Goal: Transaction & Acquisition: Purchase product/service

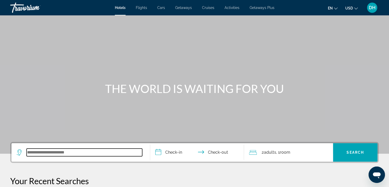
click at [76, 148] on input "Search widget" at bounding box center [85, 152] width 116 height 8
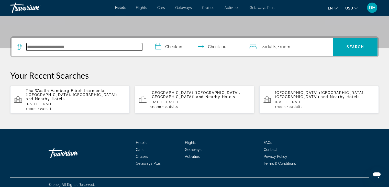
scroll to position [106, 0]
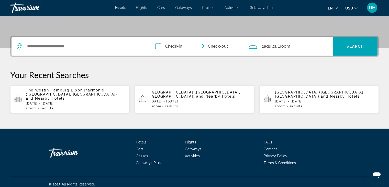
click at [371, 7] on span "DH" at bounding box center [372, 7] width 7 height 5
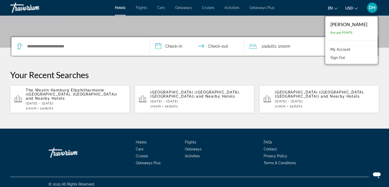
click at [353, 49] on link "My Account" at bounding box center [340, 49] width 25 height 7
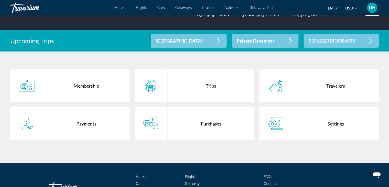
scroll to position [123, 0]
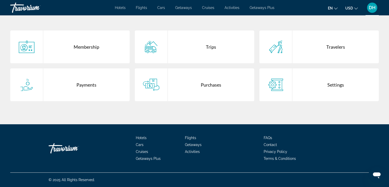
click at [197, 95] on div "Purchases" at bounding box center [211, 84] width 87 height 33
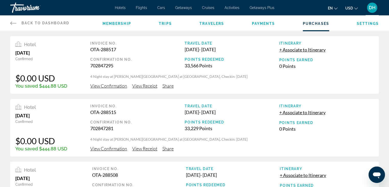
click at [112, 87] on span "View Confirmation" at bounding box center [108, 86] width 37 height 6
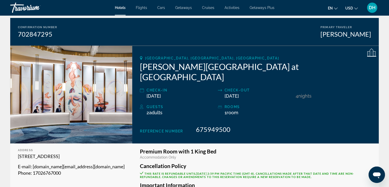
scroll to position [6, 0]
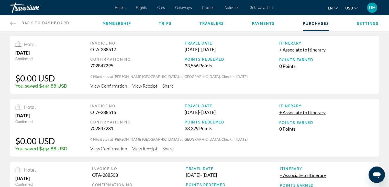
click at [146, 84] on span "View Receipt" at bounding box center [144, 86] width 25 height 6
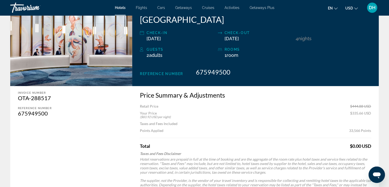
scroll to position [102, 0]
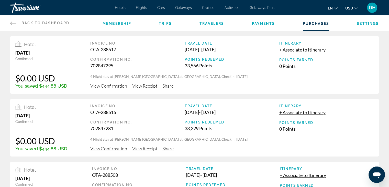
click at [124, 7] on span "Hotels" at bounding box center [120, 8] width 11 height 4
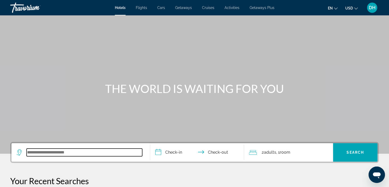
click at [81, 154] on input "Search widget" at bounding box center [85, 152] width 116 height 8
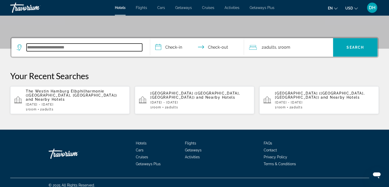
scroll to position [106, 0]
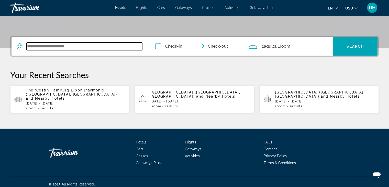
type input "*"
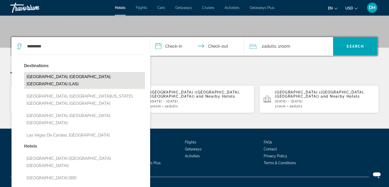
click at [65, 77] on button "[GEOGRAPHIC_DATA], [GEOGRAPHIC_DATA], [GEOGRAPHIC_DATA] (LAS)" at bounding box center [84, 80] width 121 height 17
type input "**********"
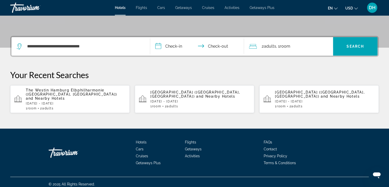
click at [174, 44] on input "**********" at bounding box center [198, 47] width 96 height 20
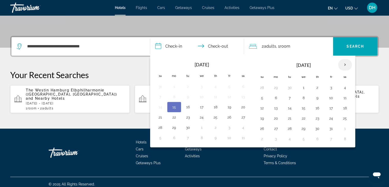
click at [342, 66] on th "Next month" at bounding box center [345, 64] width 14 height 11
click at [273, 108] on button "15" at bounding box center [276, 107] width 8 height 7
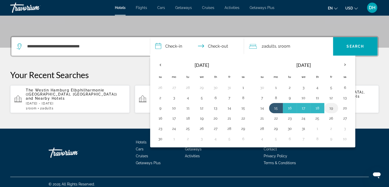
click at [330, 108] on button "19" at bounding box center [331, 107] width 8 height 7
type input "**********"
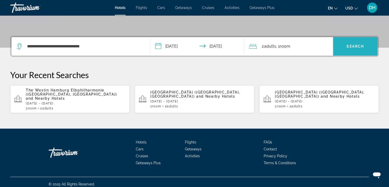
click at [356, 46] on span "Search" at bounding box center [355, 46] width 17 height 4
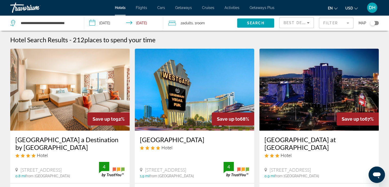
click at [338, 23] on mat-form-field "Filter" at bounding box center [336, 23] width 35 height 11
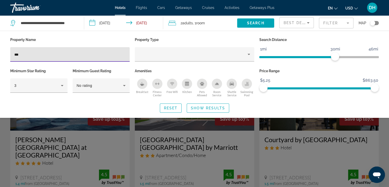
type input "***"
click at [127, 141] on div "Search widget" at bounding box center [194, 132] width 389 height 110
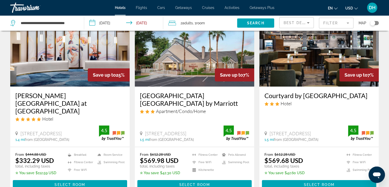
scroll to position [77, 0]
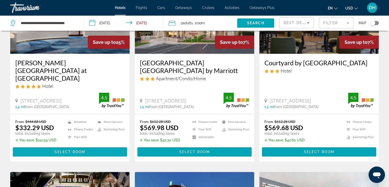
click at [71, 150] on span "Select Room" at bounding box center [70, 152] width 31 height 4
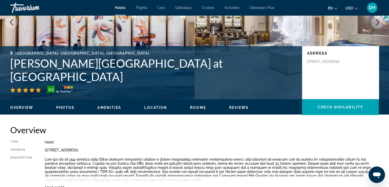
scroll to position [102, 0]
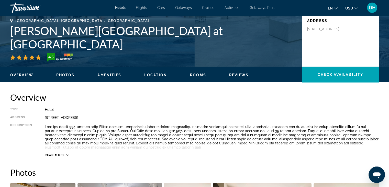
click at [63, 154] on span "Read more" at bounding box center [55, 154] width 20 height 3
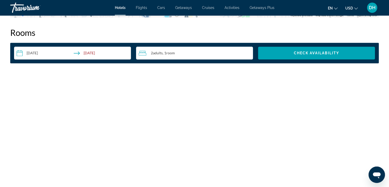
scroll to position [563, 0]
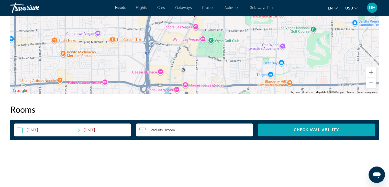
click at [289, 128] on span "Search widget" at bounding box center [316, 130] width 117 height 12
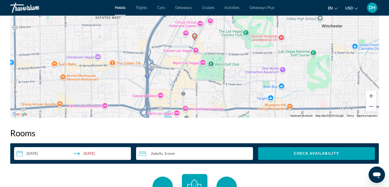
scroll to position [483, 0]
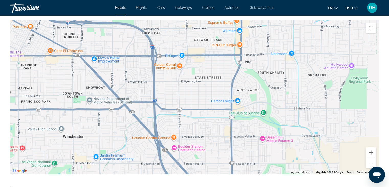
drag, startPoint x: 255, startPoint y: 135, endPoint x: 21, endPoint y: 164, distance: 235.4
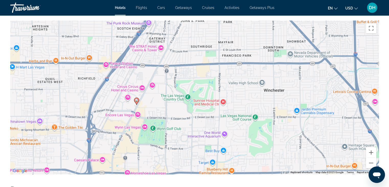
drag, startPoint x: 175, startPoint y: 86, endPoint x: 375, endPoint y: 41, distance: 204.5
click at [375, 41] on div "To activate drag with keyboard, press Alt + Enter. Once in keyboard drag state,…" at bounding box center [194, 97] width 369 height 154
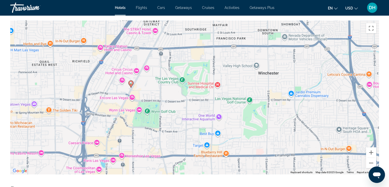
drag, startPoint x: 182, startPoint y: 113, endPoint x: 178, endPoint y: 98, distance: 15.4
click at [178, 98] on div "To activate drag with keyboard, press Alt + Enter. Once in keyboard drag state,…" at bounding box center [194, 97] width 369 height 154
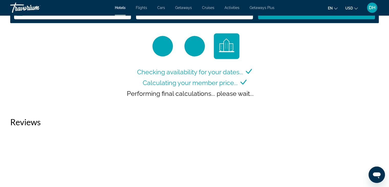
scroll to position [637, 0]
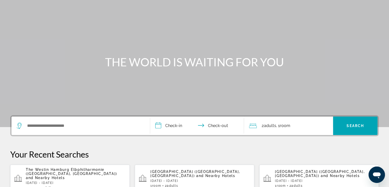
scroll to position [106, 0]
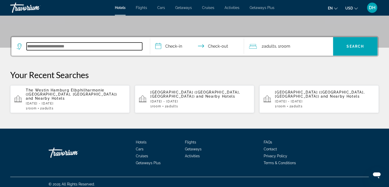
click at [74, 44] on input "Search widget" at bounding box center [85, 46] width 116 height 8
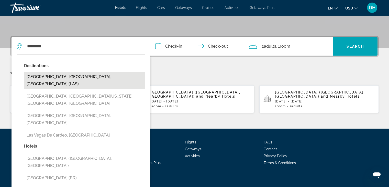
click at [60, 76] on button "[GEOGRAPHIC_DATA], [GEOGRAPHIC_DATA], [GEOGRAPHIC_DATA] (LAS)" at bounding box center [84, 80] width 121 height 17
type input "**********"
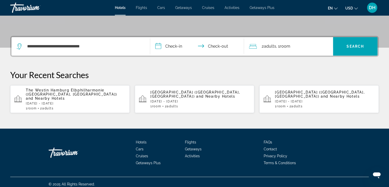
click at [165, 48] on input "**********" at bounding box center [198, 47] width 96 height 20
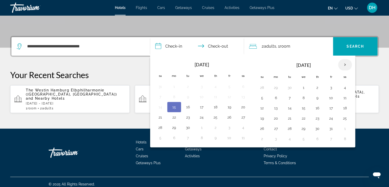
click at [344, 67] on th "Next month" at bounding box center [345, 64] width 14 height 11
click at [276, 110] on button "15" at bounding box center [276, 107] width 8 height 7
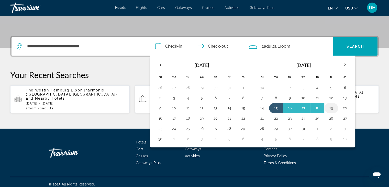
click at [330, 108] on button "19" at bounding box center [331, 107] width 8 height 7
type input "**********"
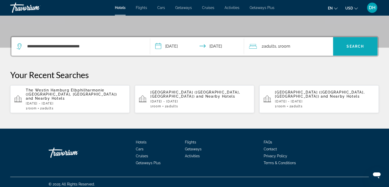
click at [362, 47] on span "Search" at bounding box center [355, 46] width 17 height 4
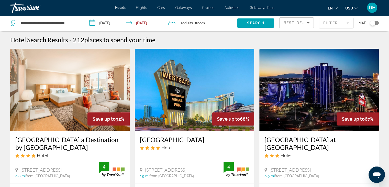
click at [338, 19] on mat-form-field "Filter" at bounding box center [336, 23] width 35 height 11
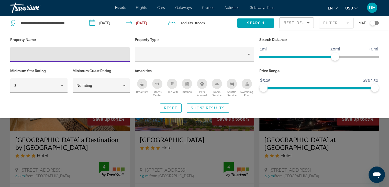
click at [82, 54] on input "Hotel Filters" at bounding box center [69, 54] width 111 height 6
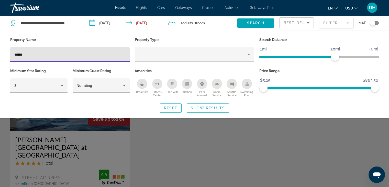
type input "******"
click at [155, 149] on div "Search widget" at bounding box center [194, 132] width 389 height 110
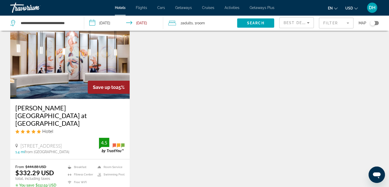
scroll to position [128, 0]
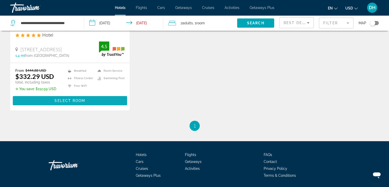
click at [95, 94] on span "Main content" at bounding box center [70, 100] width 114 height 12
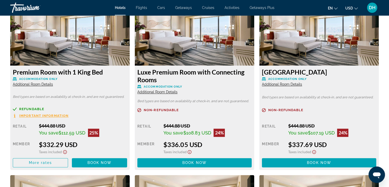
scroll to position [742, 0]
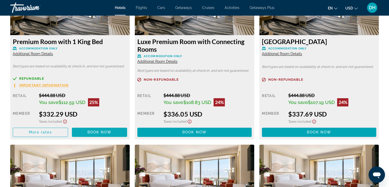
click at [110, 131] on span "Book now" at bounding box center [100, 132] width 24 height 4
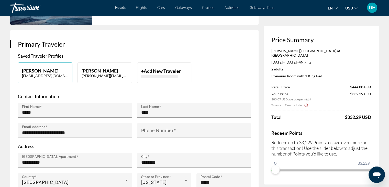
scroll to position [128, 0]
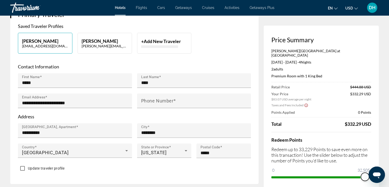
drag, startPoint x: 275, startPoint y: 167, endPoint x: 379, endPoint y: 165, distance: 103.9
click at [376, 165] on div "Price Summary [PERSON_NAME][GEOGRAPHIC_DATA] at Resorts World [DATE] - [DATE] -…" at bounding box center [321, 109] width 115 height 166
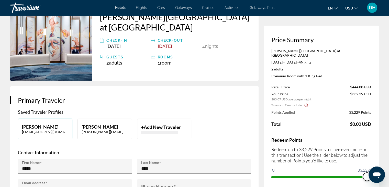
scroll to position [51, 0]
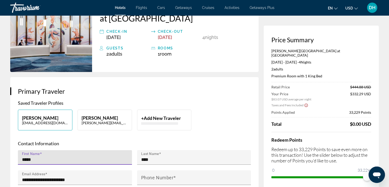
drag, startPoint x: 32, startPoint y: 149, endPoint x: 6, endPoint y: 149, distance: 26.1
click at [68, 156] on input "***" at bounding box center [76, 159] width 109 height 6
type input "********"
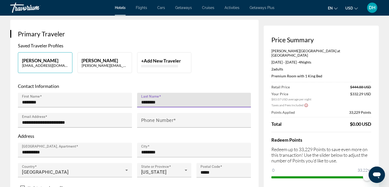
scroll to position [154, 0]
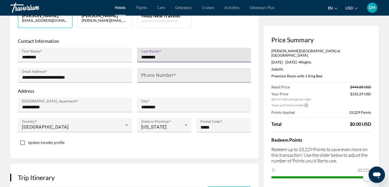
type input "********"
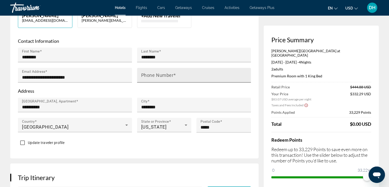
click at [170, 72] on mat-label "Phone Number" at bounding box center [157, 74] width 33 height 5
click at [170, 74] on input "Phone Number" at bounding box center [195, 77] width 109 height 6
type input "**********"
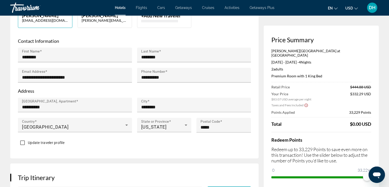
click at [176, 88] on p "Address" at bounding box center [134, 91] width 233 height 6
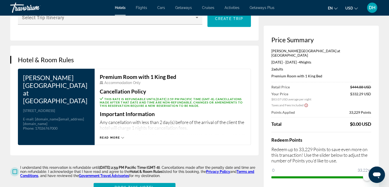
scroll to position [384, 0]
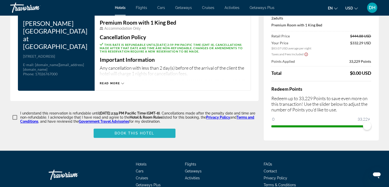
click at [133, 131] on span "Book this hotel" at bounding box center [135, 133] width 40 height 4
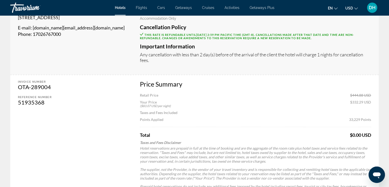
scroll to position [135, 0]
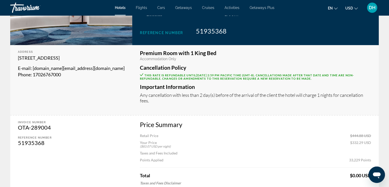
click at [375, 10] on span "DH" at bounding box center [372, 7] width 7 height 5
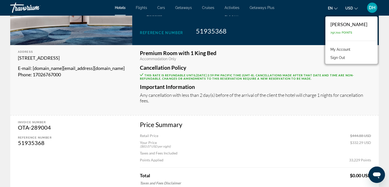
click at [352, 48] on link "My Account" at bounding box center [340, 49] width 25 height 7
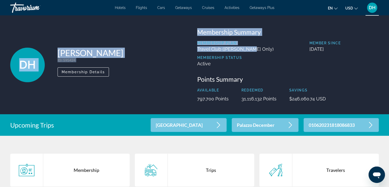
scroll to position [102, 0]
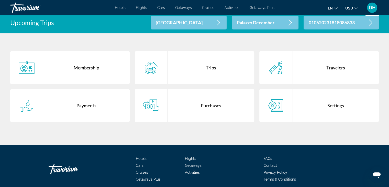
click at [198, 109] on div "Purchases" at bounding box center [211, 105] width 87 height 33
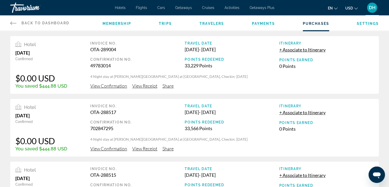
scroll to position [51, 0]
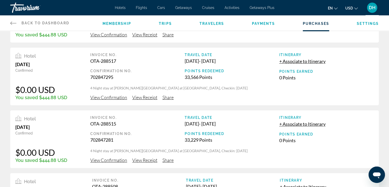
click at [113, 97] on span "View Confirmation" at bounding box center [108, 97] width 37 height 6
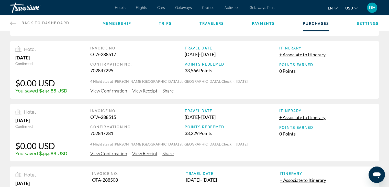
scroll to position [102, 0]
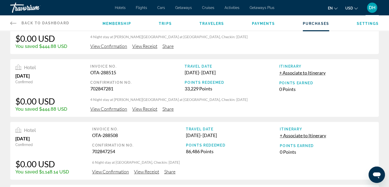
click at [110, 110] on span "View Confirmation" at bounding box center [108, 109] width 37 height 6
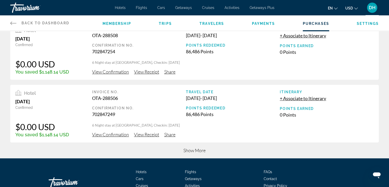
scroll to position [236, 0]
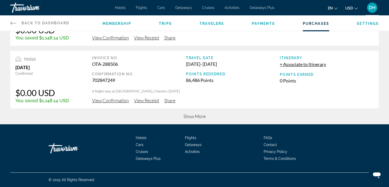
click at [198, 113] on span "Show More" at bounding box center [195, 116] width 22 height 6
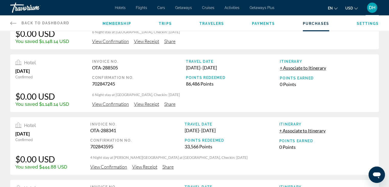
scroll to position [339, 0]
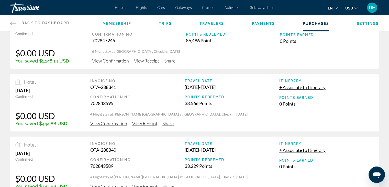
click at [109, 123] on span "View Confirmation" at bounding box center [108, 124] width 37 height 6
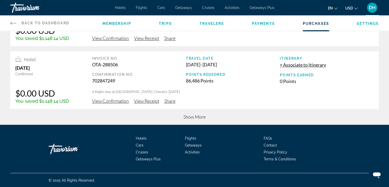
scroll to position [236, 0]
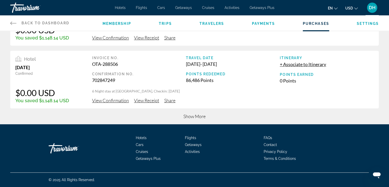
click at [189, 115] on span "Show More" at bounding box center [195, 116] width 22 height 6
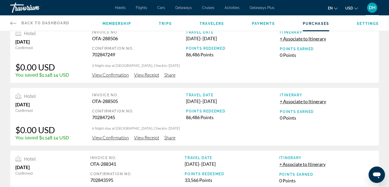
scroll to position [313, 0]
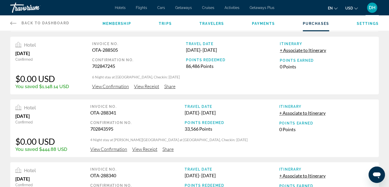
click at [139, 148] on span "View Receipt" at bounding box center [144, 149] width 25 height 6
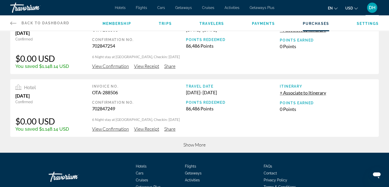
scroll to position [236, 0]
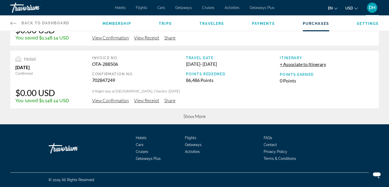
click at [190, 116] on span "Show More" at bounding box center [195, 116] width 22 height 6
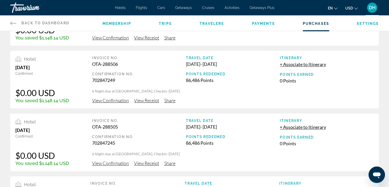
click at [121, 12] on div "Hotels Flights Cars Getaways Cruises Activities Getaways Plus Hotels Flights Ca…" at bounding box center [194, 7] width 389 height 13
click at [121, 10] on div "Hotels Flights Cars Getaways Cruises Activities Getaways Plus Hotels Flights Ca…" at bounding box center [194, 7] width 389 height 13
click at [120, 8] on span "Hotels" at bounding box center [120, 8] width 11 height 4
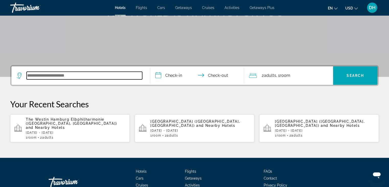
click at [91, 73] on input "Search widget" at bounding box center [85, 76] width 116 height 8
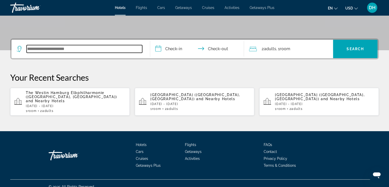
scroll to position [106, 0]
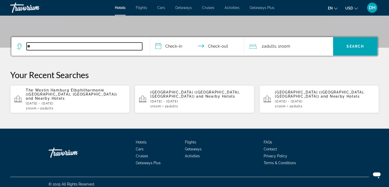
type input "*"
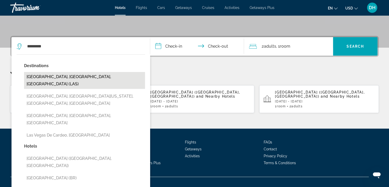
click at [99, 73] on button "[GEOGRAPHIC_DATA], [GEOGRAPHIC_DATA], [GEOGRAPHIC_DATA] (LAS)" at bounding box center [84, 80] width 121 height 17
type input "**********"
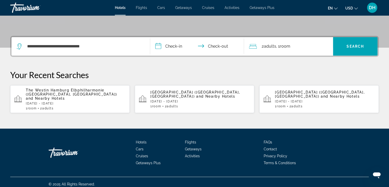
click at [164, 51] on input "**********" at bounding box center [198, 47] width 96 height 20
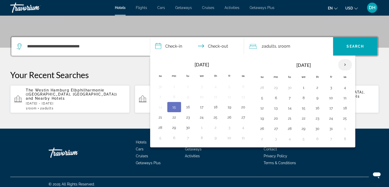
click at [348, 64] on th "Next month" at bounding box center [345, 64] width 14 height 11
click at [276, 105] on button "15" at bounding box center [276, 107] width 8 height 7
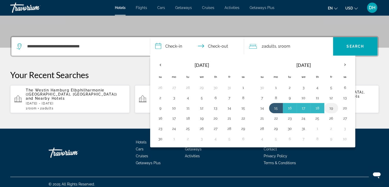
click at [334, 105] on button "19" at bounding box center [331, 107] width 8 height 7
type input "**********"
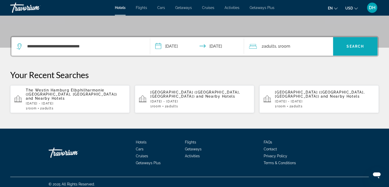
click at [366, 45] on span "Search widget" at bounding box center [355, 46] width 45 height 12
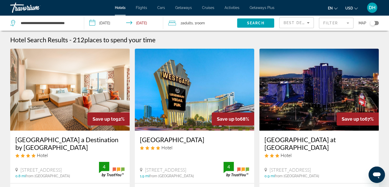
click at [327, 22] on mat-form-field "Filter" at bounding box center [336, 23] width 35 height 11
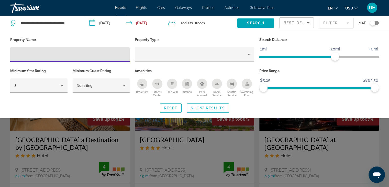
click at [97, 52] on input "Hotel Filters" at bounding box center [69, 54] width 111 height 6
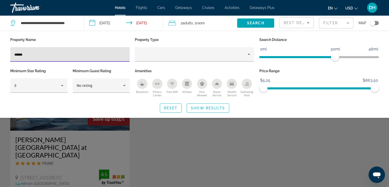
type input "******"
click at [186, 150] on div "Search widget" at bounding box center [194, 132] width 389 height 110
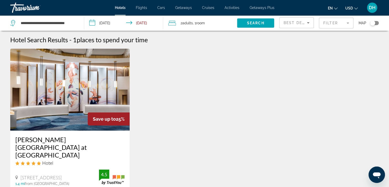
scroll to position [102, 0]
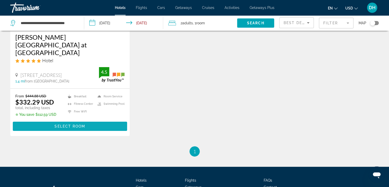
click at [102, 120] on span "Main content" at bounding box center [70, 126] width 114 height 12
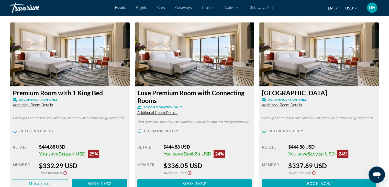
scroll to position [742, 0]
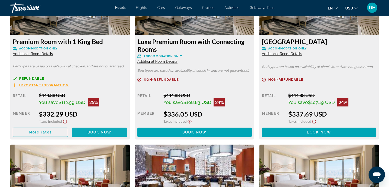
click at [105, 134] on span "Book now" at bounding box center [100, 132] width 24 height 4
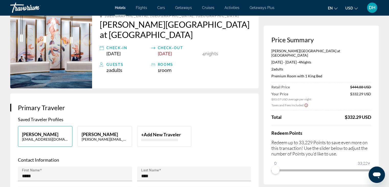
scroll to position [77, 0]
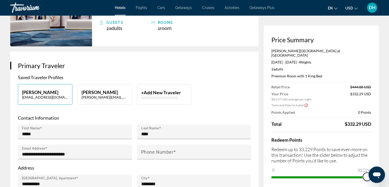
drag, startPoint x: 645, startPoint y: 331, endPoint x: 379, endPoint y: 166, distance: 313.6
click at [363, 175] on span "ngx-slider" at bounding box center [363, 177] width 8 height 8
drag, startPoint x: 731, startPoint y: 337, endPoint x: 376, endPoint y: 170, distance: 391.9
click at [370, 167] on span "33,229" at bounding box center [364, 170] width 14 height 6
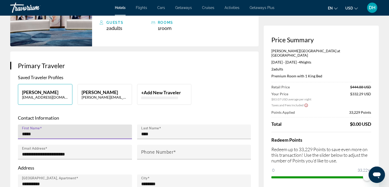
drag, startPoint x: 48, startPoint y: 123, endPoint x: -33, endPoint y: 123, distance: 81.4
click at [0, 110] on html "Skip to main content Hotels Flights Cars Getaways Cruises Activities Getaways P…" at bounding box center [194, 16] width 389 height 187
click at [61, 124] on mat-form-field "**********" at bounding box center [75, 134] width 114 height 20
drag, startPoint x: 61, startPoint y: 123, endPoint x: 40, endPoint y: 123, distance: 21.0
click at [40, 131] on input "**********" at bounding box center [76, 134] width 109 height 6
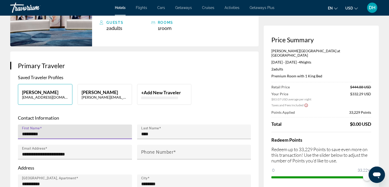
type input "********"
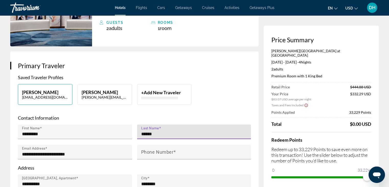
type input "******"
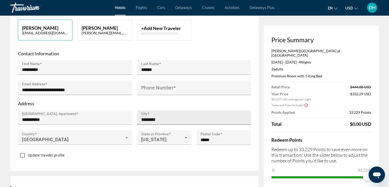
scroll to position [179, 0]
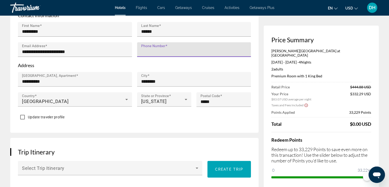
drag, startPoint x: 184, startPoint y: 40, endPoint x: 190, endPoint y: 38, distance: 6.3
click at [184, 49] on input "Phone Number" at bounding box center [195, 52] width 109 height 6
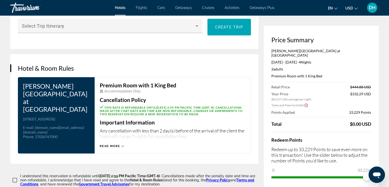
scroll to position [400, 0]
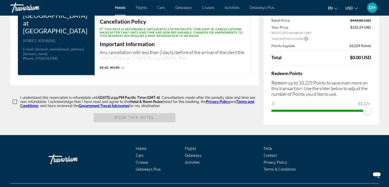
type input "**********"
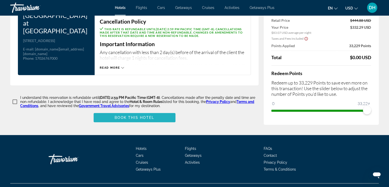
click at [154, 115] on span "Book this hotel" at bounding box center [135, 117] width 40 height 4
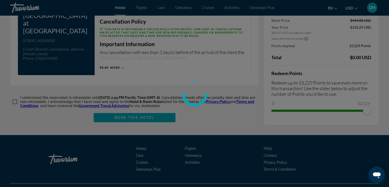
click at [149, 131] on div at bounding box center [194, 93] width 389 height 187
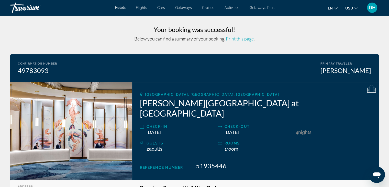
click at [118, 9] on span "Hotels" at bounding box center [120, 8] width 11 height 4
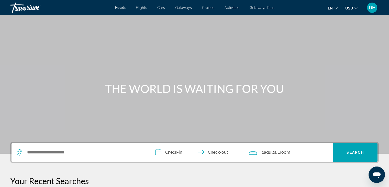
click at [36, 159] on div "Search widget" at bounding box center [81, 152] width 128 height 18
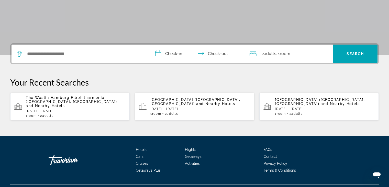
click at [40, 157] on div "Hotels Flights Cars Getaways Cruises Activities Getaways Plus FAQs Contact Priv…" at bounding box center [194, 160] width 369 height 48
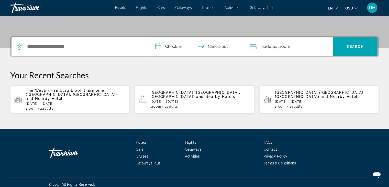
scroll to position [106, 0]
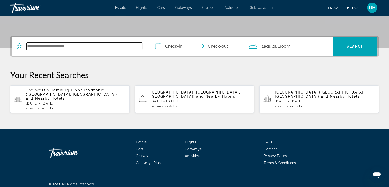
click at [64, 46] on input "Search widget" at bounding box center [85, 46] width 116 height 8
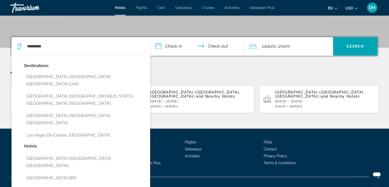
drag, startPoint x: 73, startPoint y: 77, endPoint x: 181, endPoint y: 49, distance: 111.8
click at [73, 77] on button "[GEOGRAPHIC_DATA], [GEOGRAPHIC_DATA], [GEOGRAPHIC_DATA] (LAS)" at bounding box center [84, 80] width 121 height 17
type input "**********"
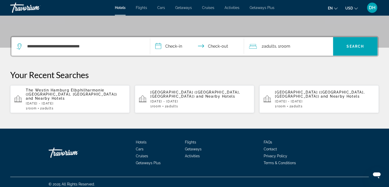
click at [176, 43] on input "**********" at bounding box center [198, 47] width 96 height 20
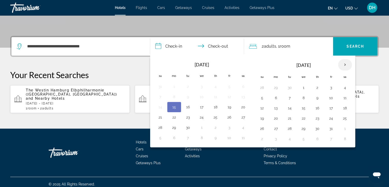
click at [342, 64] on th "Next month" at bounding box center [345, 64] width 14 height 11
drag, startPoint x: 172, startPoint y: 106, endPoint x: 206, endPoint y: 105, distance: 33.5
click at [173, 106] on button "15" at bounding box center [174, 107] width 8 height 7
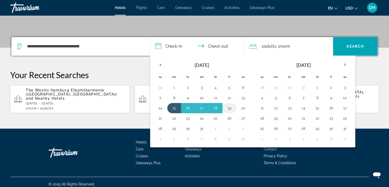
click at [229, 106] on button "19" at bounding box center [230, 107] width 8 height 7
type input "**********"
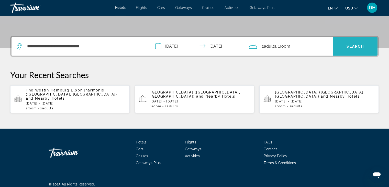
click at [359, 47] on span "Search" at bounding box center [355, 46] width 17 height 4
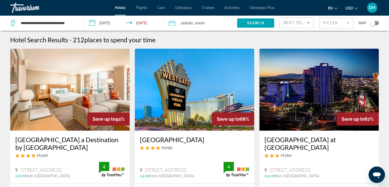
click at [331, 23] on mat-form-field "Filter" at bounding box center [336, 23] width 35 height 11
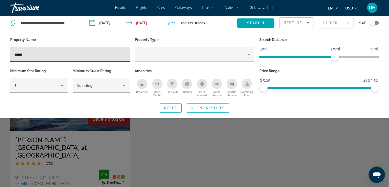
type input "******"
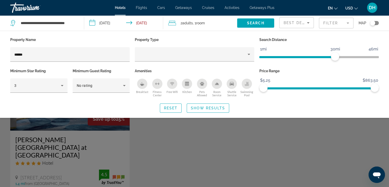
click at [212, 142] on div "Search widget" at bounding box center [194, 132] width 389 height 110
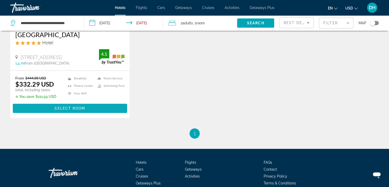
scroll to position [130, 0]
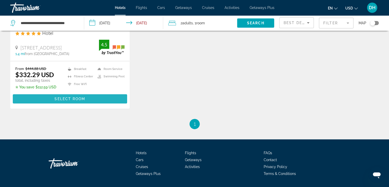
click at [108, 93] on span "Main content" at bounding box center [70, 99] width 114 height 12
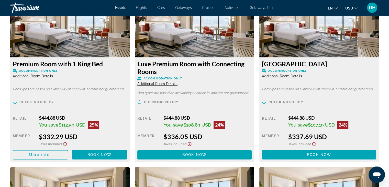
scroll to position [742, 0]
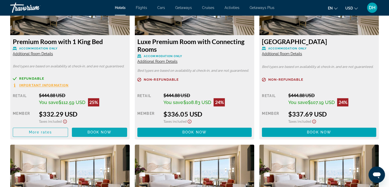
click at [94, 130] on span "Book now" at bounding box center [100, 132] width 24 height 4
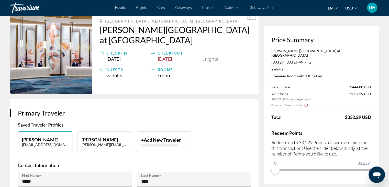
scroll to position [51, 0]
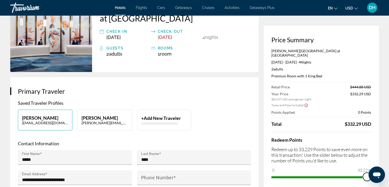
drag, startPoint x: 277, startPoint y: 165, endPoint x: 378, endPoint y: 165, distance: 101.4
click at [378, 165] on div "Price Summary [PERSON_NAME][GEOGRAPHIC_DATA] at Resorts World [DATE] - [DATE] -…" at bounding box center [321, 109] width 115 height 166
click at [374, 10] on div "DH" at bounding box center [372, 8] width 10 height 10
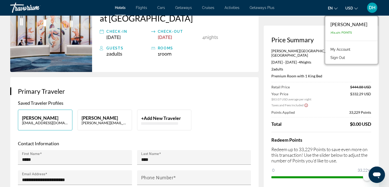
click at [316, 80] on div "[PERSON_NAME][GEOGRAPHIC_DATA] at Resorts World [DATE] - [DATE] - 4 Night Night…" at bounding box center [322, 115] width 100 height 132
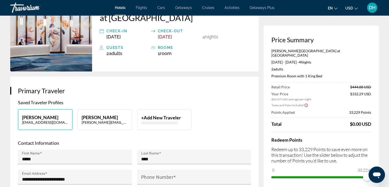
scroll to position [77, 0]
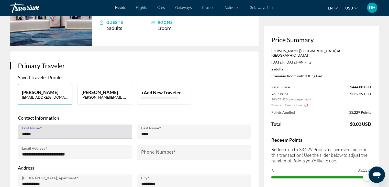
drag, startPoint x: 41, startPoint y: 122, endPoint x: -11, endPoint y: 121, distance: 52.5
click at [0, 110] on html "Skip to main content Hotels Flights Cars Getaways Cruises Activities Getaways P…" at bounding box center [194, 16] width 389 height 187
type input "*****"
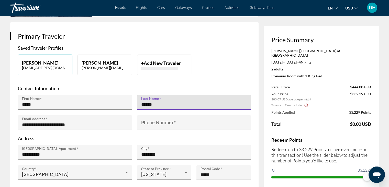
scroll to position [128, 0]
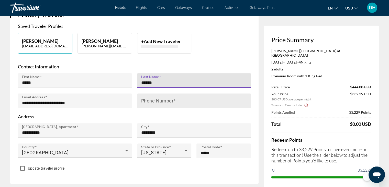
type input "******"
click at [173, 98] on mat-label "Phone Number" at bounding box center [157, 100] width 33 height 5
click at [173, 100] on input "Phone Number" at bounding box center [195, 103] width 109 height 6
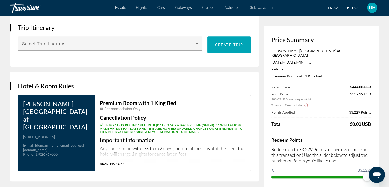
scroll to position [333, 0]
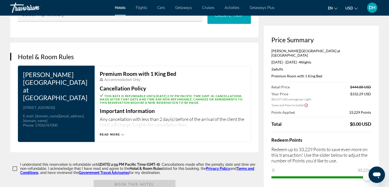
type input "**********"
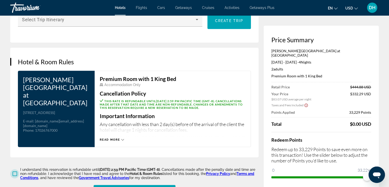
scroll to position [358, 0]
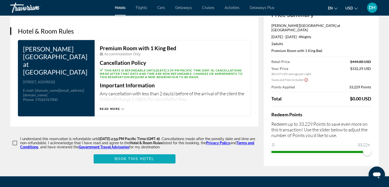
click at [147, 157] on span "Book this hotel" at bounding box center [135, 159] width 40 height 4
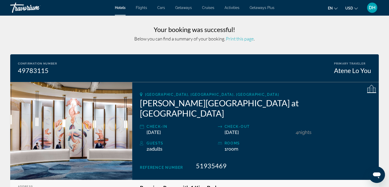
click at [122, 8] on span "Hotels" at bounding box center [120, 8] width 11 height 4
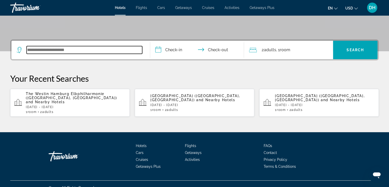
click at [55, 47] on input "Search widget" at bounding box center [85, 50] width 116 height 8
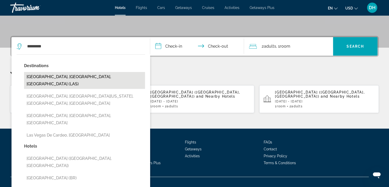
drag, startPoint x: 52, startPoint y: 77, endPoint x: 153, endPoint y: 51, distance: 103.7
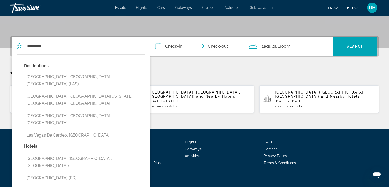
click at [53, 77] on button "[GEOGRAPHIC_DATA], [GEOGRAPHIC_DATA], [GEOGRAPHIC_DATA] (LAS)" at bounding box center [84, 80] width 121 height 17
type input "**********"
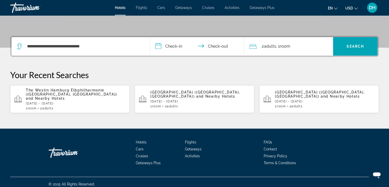
click at [169, 47] on input "**********" at bounding box center [198, 47] width 96 height 20
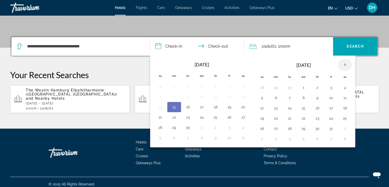
click at [341, 64] on th "Next month" at bounding box center [345, 64] width 14 height 11
click at [274, 107] on button "15" at bounding box center [276, 107] width 8 height 7
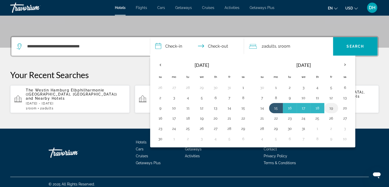
click at [329, 106] on button "19" at bounding box center [331, 107] width 8 height 7
type input "**********"
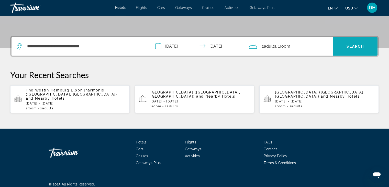
click at [347, 46] on span "Search" at bounding box center [355, 46] width 17 height 4
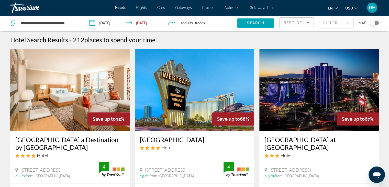
click at [324, 20] on mat-form-field "Filter" at bounding box center [336, 23] width 35 height 11
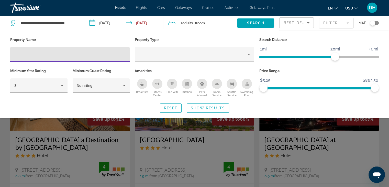
click at [97, 53] on input "Hotel Filters" at bounding box center [69, 54] width 111 height 6
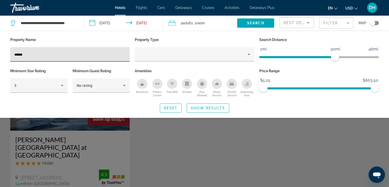
type input "******"
click at [148, 142] on div "Search widget" at bounding box center [194, 132] width 389 height 110
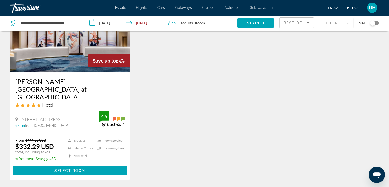
scroll to position [102, 0]
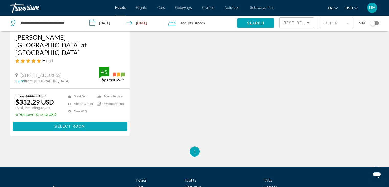
click at [80, 120] on span "Main content" at bounding box center [70, 126] width 114 height 12
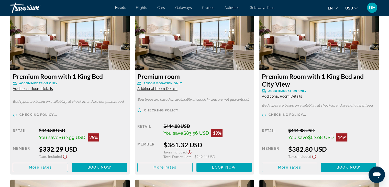
scroll to position [717, 0]
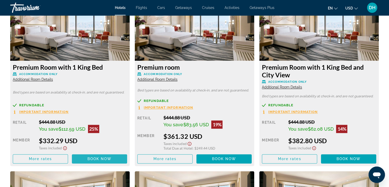
click at [109, 160] on span "Book now" at bounding box center [100, 159] width 24 height 4
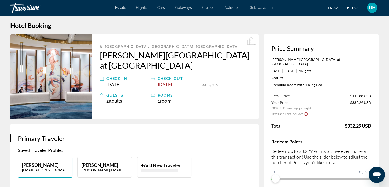
scroll to position [77, 0]
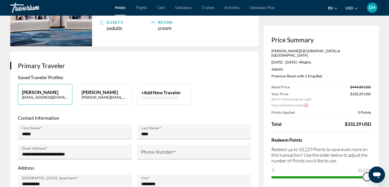
drag, startPoint x: 277, startPoint y: 166, endPoint x: 372, endPoint y: 166, distance: 94.7
click at [372, 166] on div "Price Summary [PERSON_NAME][GEOGRAPHIC_DATA] at Resorts World [DATE] - [DATE] -…" at bounding box center [321, 109] width 115 height 166
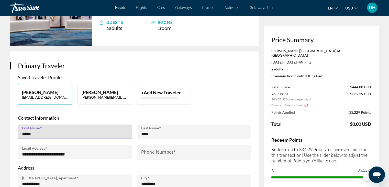
drag, startPoint x: 51, startPoint y: 124, endPoint x: -7, endPoint y: 124, distance: 57.3
click at [0, 110] on html "Skip to main content Hotels Flights Cars Getaways Cruises Activities Getaways P…" at bounding box center [194, 16] width 389 height 187
type input "********"
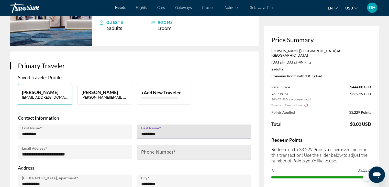
type input "********"
click at [174, 149] on span "Main content" at bounding box center [175, 151] width 3 height 5
click at [174, 151] on input "Phone Number" at bounding box center [195, 154] width 109 height 6
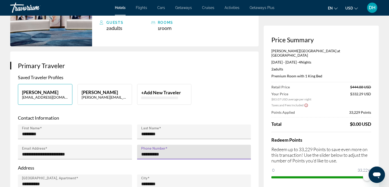
scroll to position [154, 0]
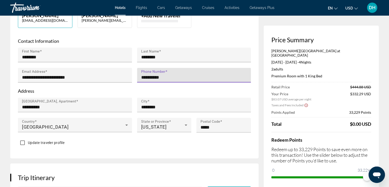
type input "**********"
click at [163, 138] on div "Update traveler profile" at bounding box center [134, 143] width 233 height 10
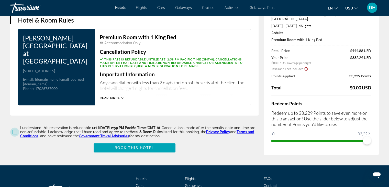
scroll to position [400, 0]
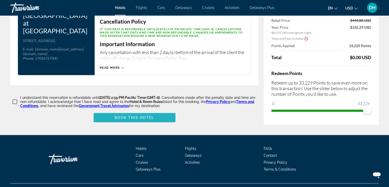
click at [158, 111] on span "Main content" at bounding box center [135, 117] width 82 height 12
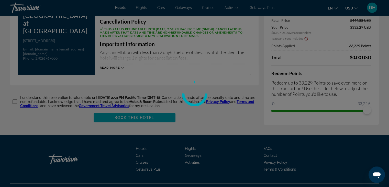
click at [229, 100] on div at bounding box center [194, 93] width 389 height 187
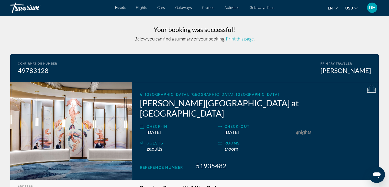
click at [124, 8] on span "Hotels" at bounding box center [120, 8] width 11 height 4
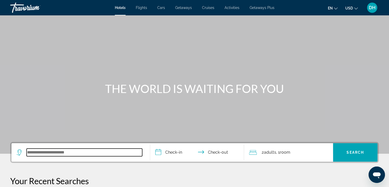
click at [73, 152] on input "Search widget" at bounding box center [85, 152] width 116 height 8
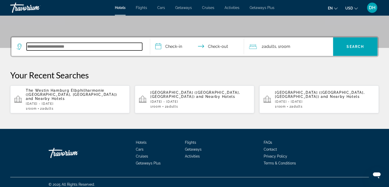
scroll to position [106, 0]
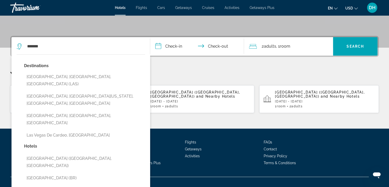
click at [55, 71] on div "Destinations [GEOGRAPHIC_DATA], [GEOGRAPHIC_DATA], [GEOGRAPHIC_DATA] ([GEOGRAPH…" at bounding box center [84, 102] width 121 height 80
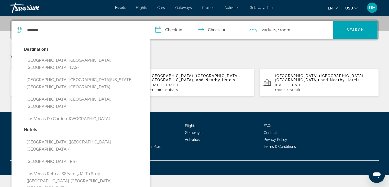
drag, startPoint x: 66, startPoint y: 61, endPoint x: 179, endPoint y: 44, distance: 114.9
click at [67, 61] on button "[GEOGRAPHIC_DATA], [GEOGRAPHIC_DATA], [GEOGRAPHIC_DATA] (LAS)" at bounding box center [84, 64] width 121 height 17
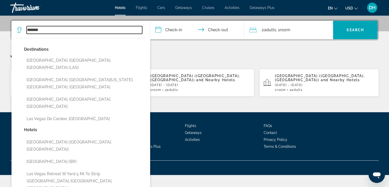
type input "**********"
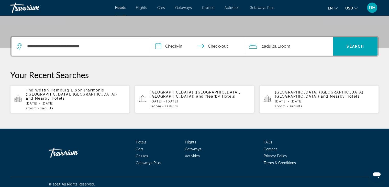
click at [186, 44] on input "**********" at bounding box center [198, 47] width 96 height 20
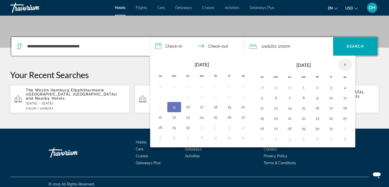
click at [340, 65] on th "Next month" at bounding box center [345, 64] width 14 height 11
drag, startPoint x: 275, startPoint y: 106, endPoint x: 278, endPoint y: 105, distance: 3.2
click at [276, 106] on button "15" at bounding box center [276, 107] width 8 height 7
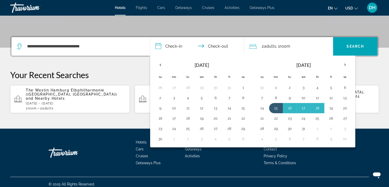
drag, startPoint x: 330, startPoint y: 109, endPoint x: 333, endPoint y: 106, distance: 4.0
click at [330, 109] on button "19" at bounding box center [331, 107] width 8 height 7
type input "**********"
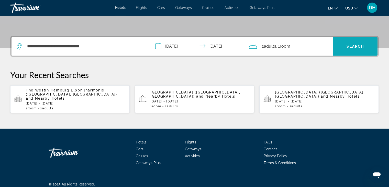
click at [359, 50] on span "Search widget" at bounding box center [355, 46] width 45 height 12
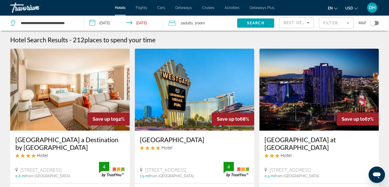
click at [326, 20] on mat-form-field "Filter" at bounding box center [336, 23] width 35 height 11
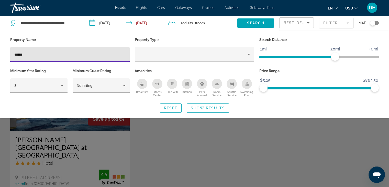
type input "******"
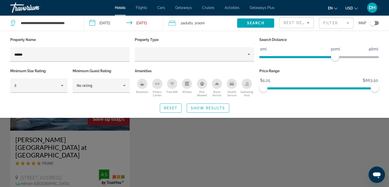
click at [165, 137] on div "Search widget" at bounding box center [194, 132] width 389 height 110
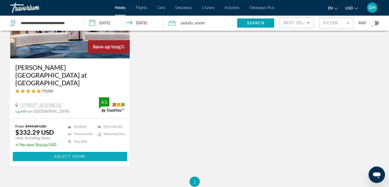
scroll to position [128, 0]
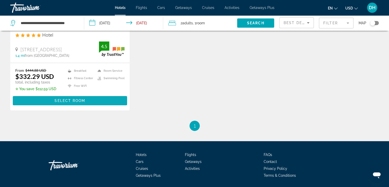
click at [97, 94] on span "Main content" at bounding box center [70, 100] width 114 height 12
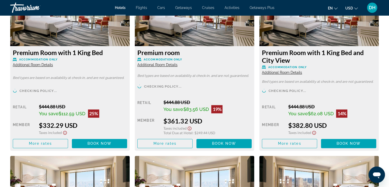
scroll to position [719, 0]
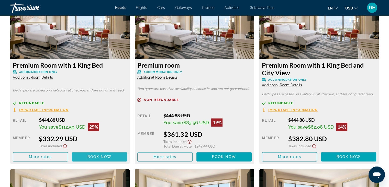
click at [106, 155] on span "Book now" at bounding box center [100, 157] width 24 height 4
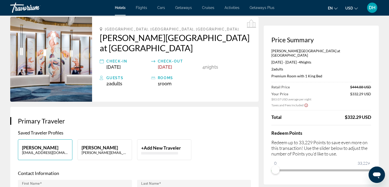
scroll to position [51, 0]
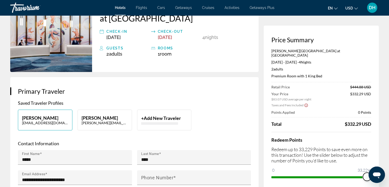
drag, startPoint x: 277, startPoint y: 165, endPoint x: 378, endPoint y: 163, distance: 100.6
click at [378, 163] on div "Price Summary [PERSON_NAME][GEOGRAPHIC_DATA] at Resorts World [DATE] - [DATE] -…" at bounding box center [321, 109] width 115 height 166
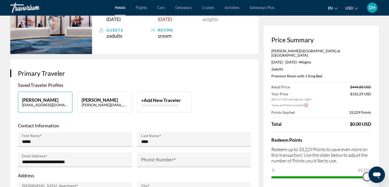
scroll to position [77, 0]
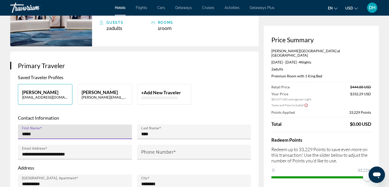
drag, startPoint x: 41, startPoint y: 125, endPoint x: -27, endPoint y: 125, distance: 67.6
click at [0, 110] on html "Skip to main content Hotels Flights Cars Getaways Cruises Activities Getaways P…" at bounding box center [194, 16] width 389 height 187
type input "*****"
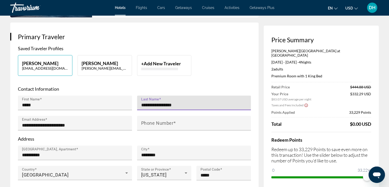
scroll to position [128, 0]
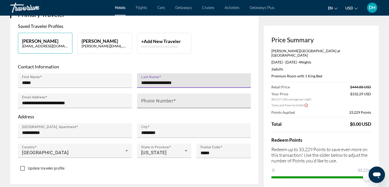
type input "**********"
click at [184, 100] on input "Phone Number" at bounding box center [195, 103] width 109 height 6
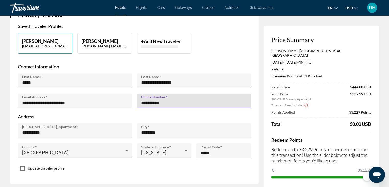
type input "**********"
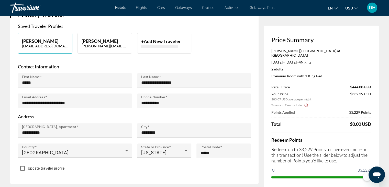
click at [172, 108] on div "Main content" at bounding box center [194, 111] width 114 height 6
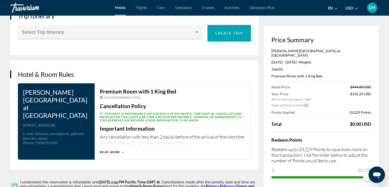
scroll to position [358, 0]
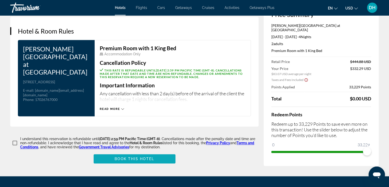
click at [145, 157] on span "Book this hotel" at bounding box center [135, 159] width 40 height 4
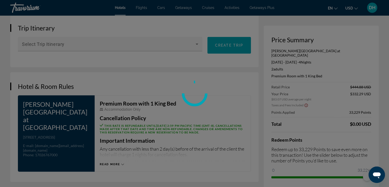
scroll to position [304, 0]
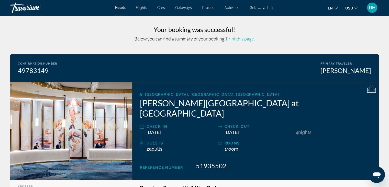
click at [122, 8] on span "Hotels" at bounding box center [120, 8] width 11 height 4
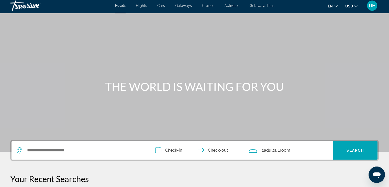
scroll to position [77, 0]
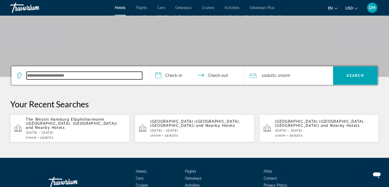
click at [77, 76] on input "Search widget" at bounding box center [85, 76] width 116 height 8
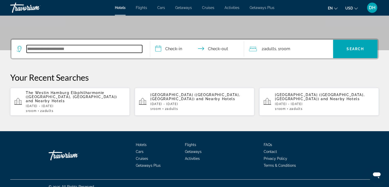
scroll to position [106, 0]
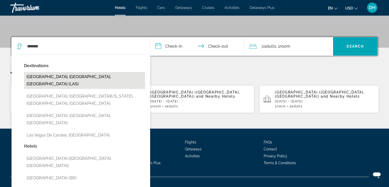
drag, startPoint x: 51, startPoint y: 75, endPoint x: 121, endPoint y: 52, distance: 73.9
click at [51, 74] on button "[GEOGRAPHIC_DATA], [GEOGRAPHIC_DATA], [GEOGRAPHIC_DATA] (LAS)" at bounding box center [84, 80] width 121 height 17
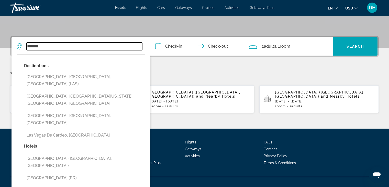
type input "**********"
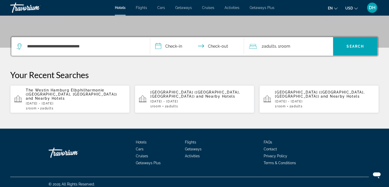
click at [171, 48] on input "**********" at bounding box center [198, 47] width 96 height 20
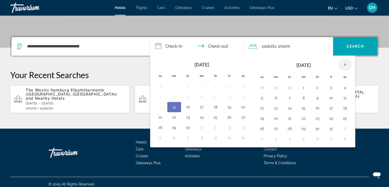
click at [344, 63] on th "Next month" at bounding box center [345, 64] width 14 height 11
click at [347, 63] on th "Next month" at bounding box center [345, 64] width 14 height 11
click at [276, 107] on button "15" at bounding box center [276, 107] width 8 height 7
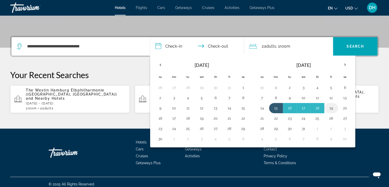
click at [329, 106] on button "19" at bounding box center [331, 107] width 8 height 7
type input "**********"
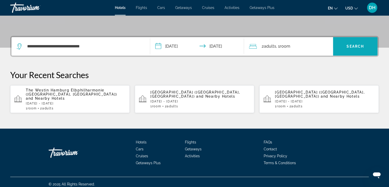
click at [346, 47] on span "Search widget" at bounding box center [355, 46] width 45 height 12
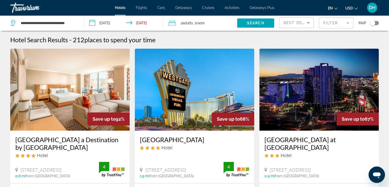
click at [336, 21] on mat-form-field "Filter" at bounding box center [336, 23] width 35 height 11
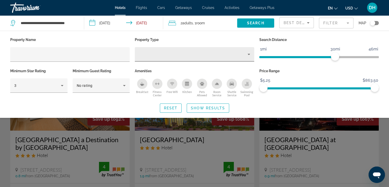
click at [236, 58] on div "Hotel Filters" at bounding box center [194, 54] width 111 height 14
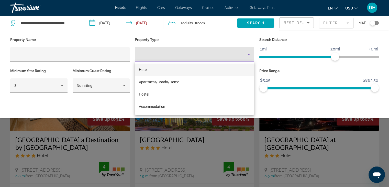
click at [236, 58] on div at bounding box center [194, 93] width 389 height 187
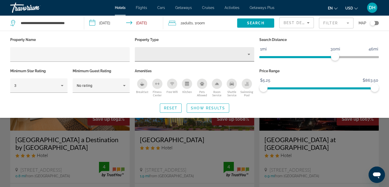
click at [236, 58] on div "Hotel Filters" at bounding box center [194, 54] width 111 height 14
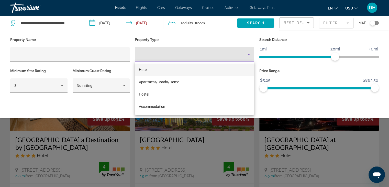
click at [220, 52] on div at bounding box center [194, 93] width 389 height 187
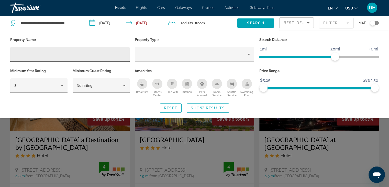
click at [109, 55] on input "Hotel Filters" at bounding box center [69, 54] width 111 height 6
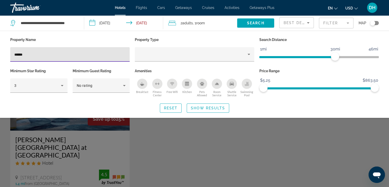
type input "******"
click at [162, 165] on div "Search widget" at bounding box center [194, 132] width 389 height 110
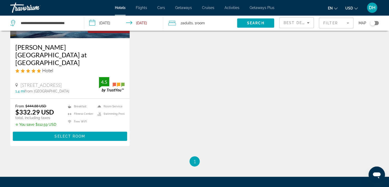
scroll to position [128, 0]
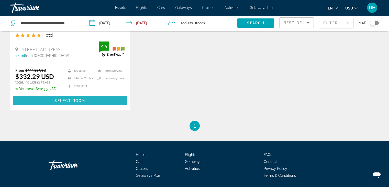
click at [91, 94] on span "Main content" at bounding box center [70, 100] width 114 height 12
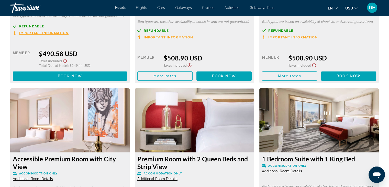
scroll to position [1744, 0]
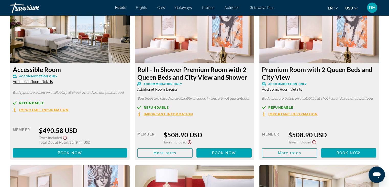
click at [165, 90] on span "Additional Room Details" at bounding box center [157, 89] width 40 height 4
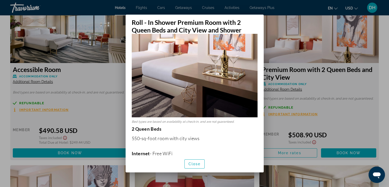
scroll to position [37, 0]
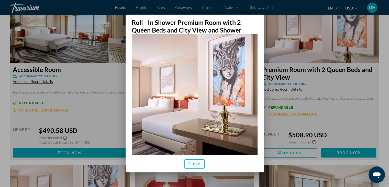
click at [199, 164] on span "Close" at bounding box center [195, 164] width 12 height 4
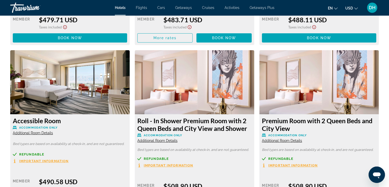
scroll to position [1744, 0]
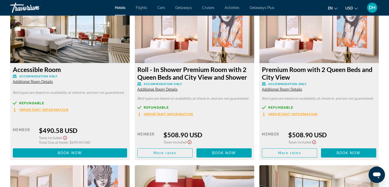
click at [171, 90] on span "Additional Room Details" at bounding box center [157, 89] width 40 height 4
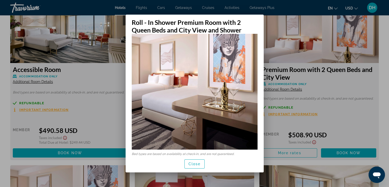
scroll to position [51, 0]
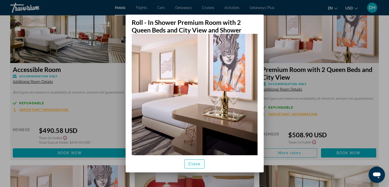
click at [197, 166] on span "button" at bounding box center [195, 164] width 20 height 12
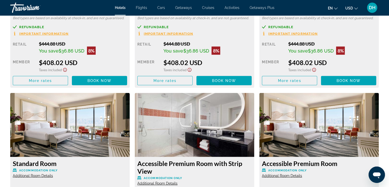
scroll to position [1079, 0]
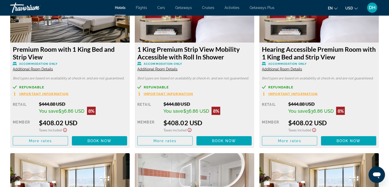
click at [162, 69] on span "Additional Room Details" at bounding box center [157, 69] width 40 height 4
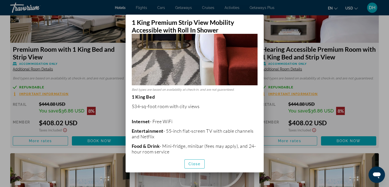
scroll to position [82, 0]
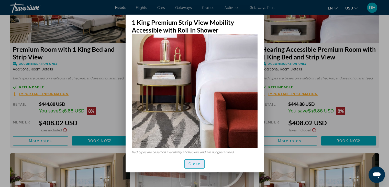
click at [194, 167] on span "button" at bounding box center [195, 164] width 20 height 12
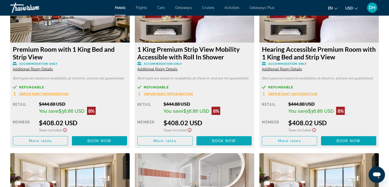
click at [212, 141] on span "Book now" at bounding box center [224, 141] width 24 height 4
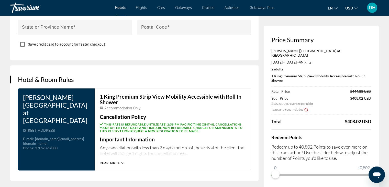
scroll to position [614, 0]
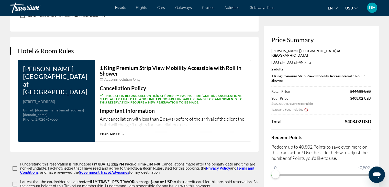
click at [121, 133] on div "Read more" at bounding box center [112, 134] width 24 height 3
click at [121, 133] on icon "Main content" at bounding box center [121, 134] width 3 height 3
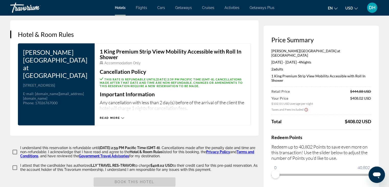
scroll to position [589, 0]
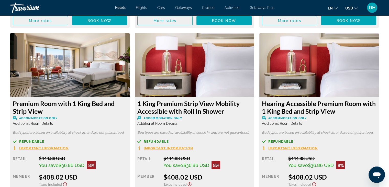
scroll to position [1024, 0]
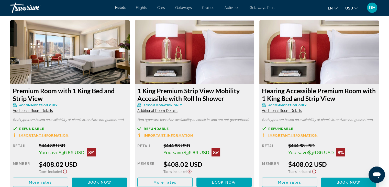
drag, startPoint x: 132, startPoint y: 93, endPoint x: 130, endPoint y: 99, distance: 6.2
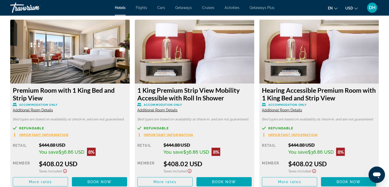
click at [161, 108] on span "Additional Room Details" at bounding box center [157, 110] width 40 height 4
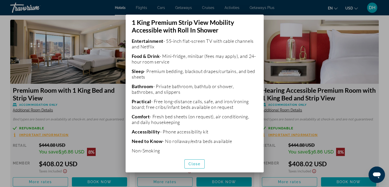
scroll to position [236, 0]
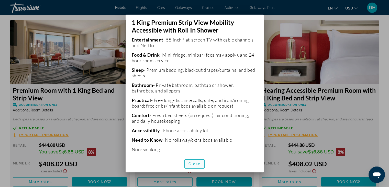
click at [195, 160] on span "button" at bounding box center [195, 164] width 20 height 12
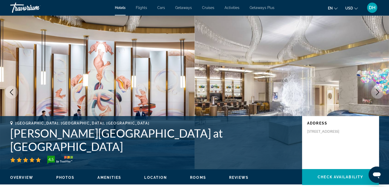
scroll to position [1038, 0]
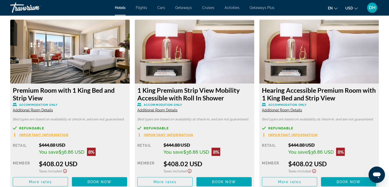
click at [281, 110] on span "Additional Room Details" at bounding box center [282, 110] width 40 height 4
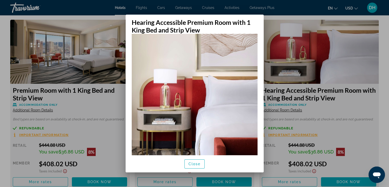
scroll to position [6, 0]
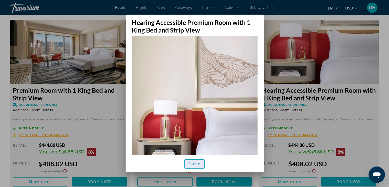
click at [200, 164] on span "Close" at bounding box center [195, 164] width 12 height 4
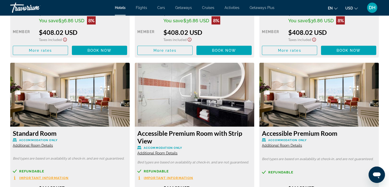
scroll to position [1217, 0]
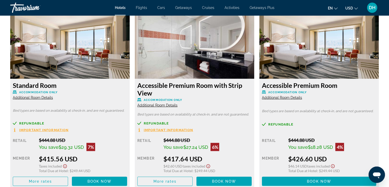
click at [154, 104] on span "Additional Room Details" at bounding box center [157, 105] width 40 height 4
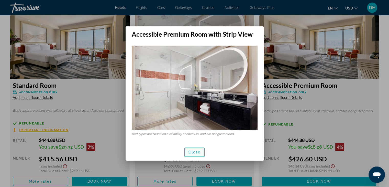
click at [196, 150] on span "Close" at bounding box center [195, 152] width 12 height 4
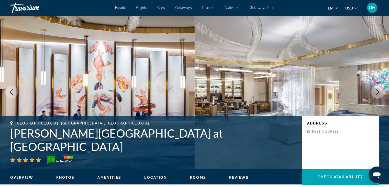
scroll to position [1217, 0]
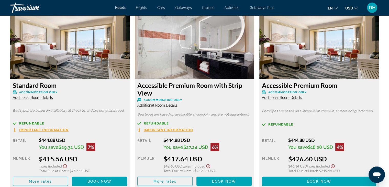
click at [185, 68] on img "Main content" at bounding box center [195, 47] width 120 height 64
click at [162, 105] on span "Additional Room Details" at bounding box center [157, 105] width 40 height 4
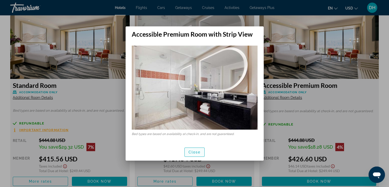
click at [192, 149] on span "button" at bounding box center [195, 152] width 20 height 12
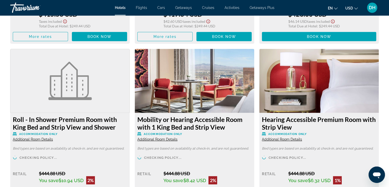
scroll to position [1396, 0]
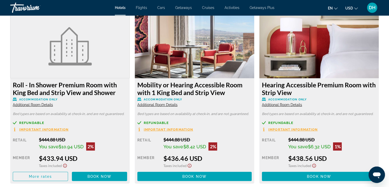
click at [40, 105] on span "Additional Room Details" at bounding box center [33, 105] width 40 height 4
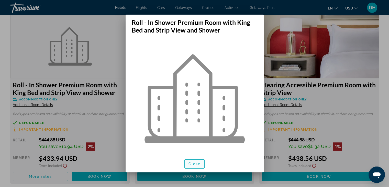
click at [194, 163] on span "Close" at bounding box center [195, 164] width 12 height 4
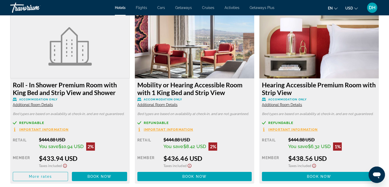
scroll to position [1396, 0]
click at [45, 105] on span "Additional Room Details" at bounding box center [33, 105] width 40 height 4
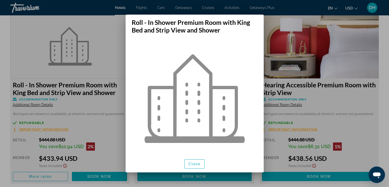
scroll to position [0, 0]
click at [192, 166] on span "Close" at bounding box center [195, 164] width 12 height 4
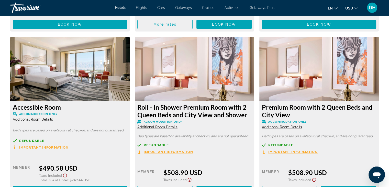
scroll to position [1729, 0]
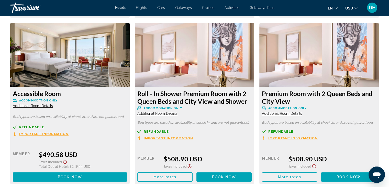
drag, startPoint x: 227, startPoint y: 93, endPoint x: 227, endPoint y: 84, distance: 8.2
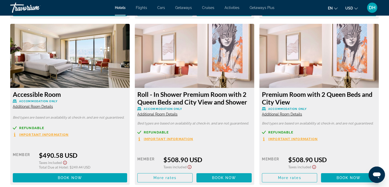
click at [226, 178] on span "Book now" at bounding box center [224, 178] width 24 height 4
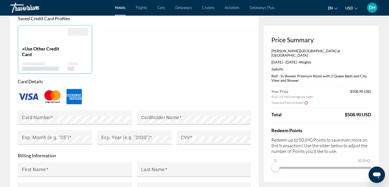
scroll to position [316, 0]
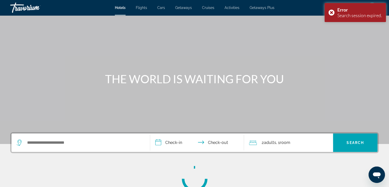
scroll to position [90, 0]
